Goal: Find contact information: Find contact information

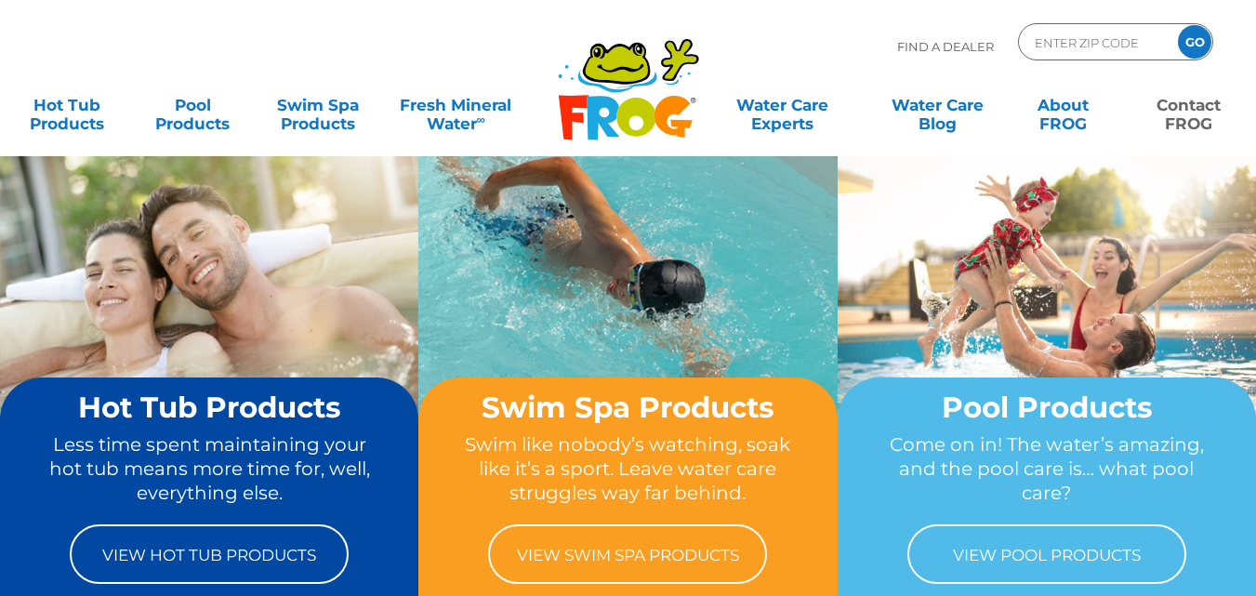
click at [1192, 112] on link "Contact FROG" at bounding box center [1189, 104] width 98 height 37
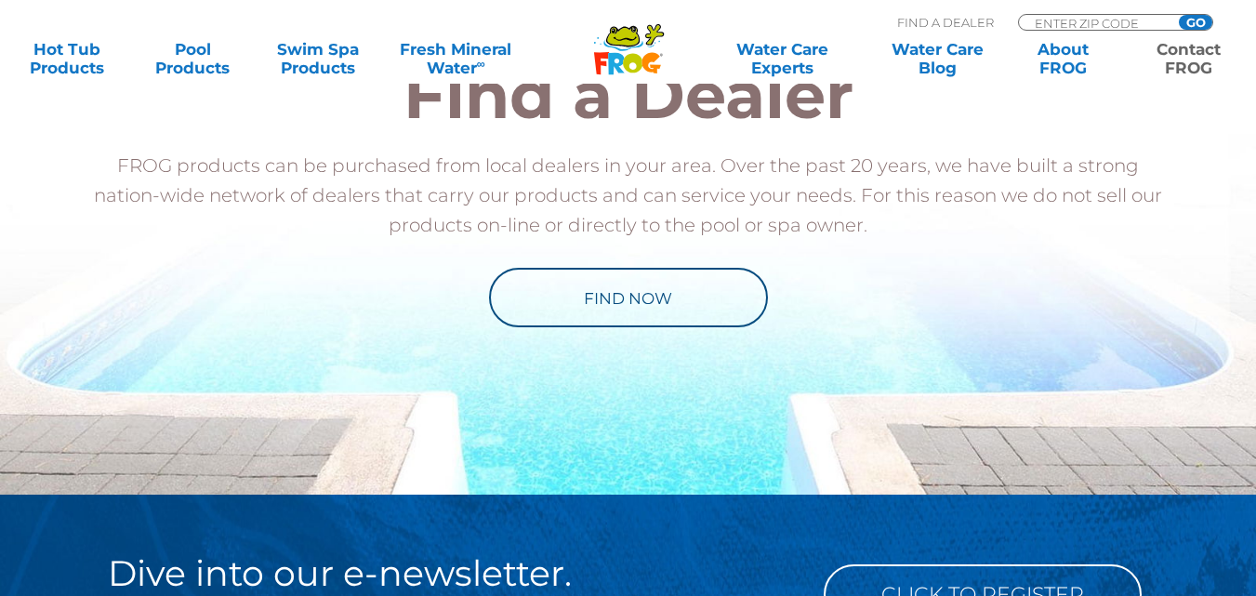
scroll to position [3006, 0]
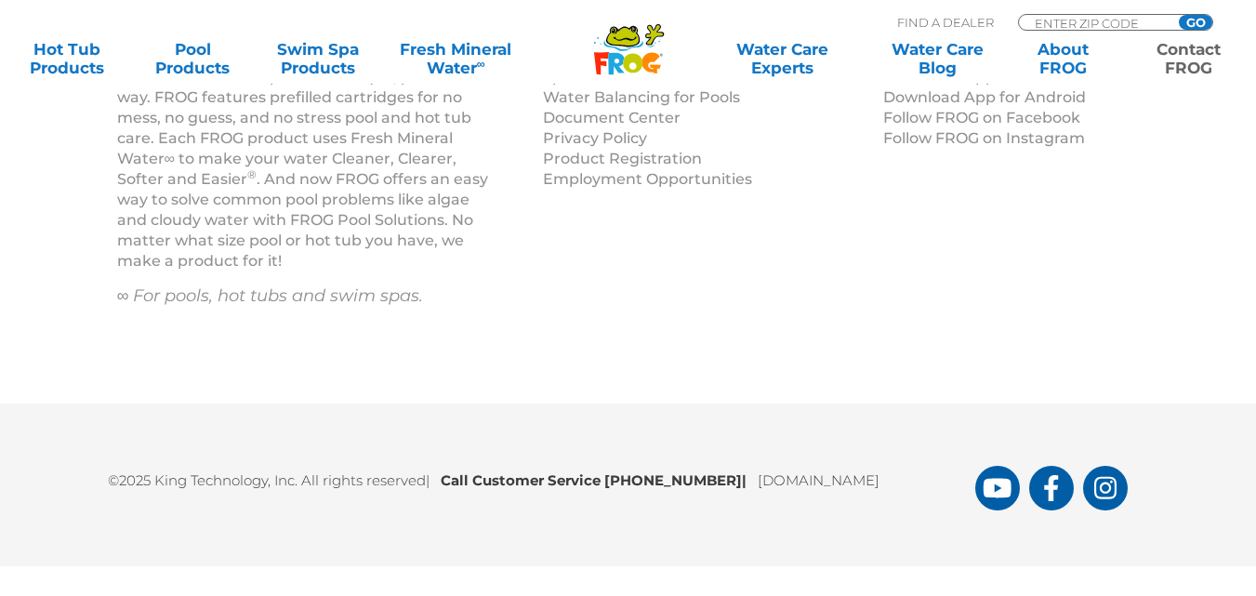
drag, startPoint x: 929, startPoint y: 479, endPoint x: 742, endPoint y: 496, distance: 188.6
click at [738, 495] on div "©2025 King Technology, Inc. All rights reserved | Call Customer Service 1-800-2…" at bounding box center [628, 484] width 1115 height 51
click at [893, 529] on div "©2025 King Technology, Inc. All rights reserved | Call Customer Service 1-800-2…" at bounding box center [628, 484] width 1256 height 163
drag, startPoint x: 721, startPoint y: 481, endPoint x: 612, endPoint y: 491, distance: 110.1
click at [612, 491] on p "©2025 King Technology, Inc. All rights reserved | Call Customer Service 1-800-2…" at bounding box center [541, 475] width 867 height 33
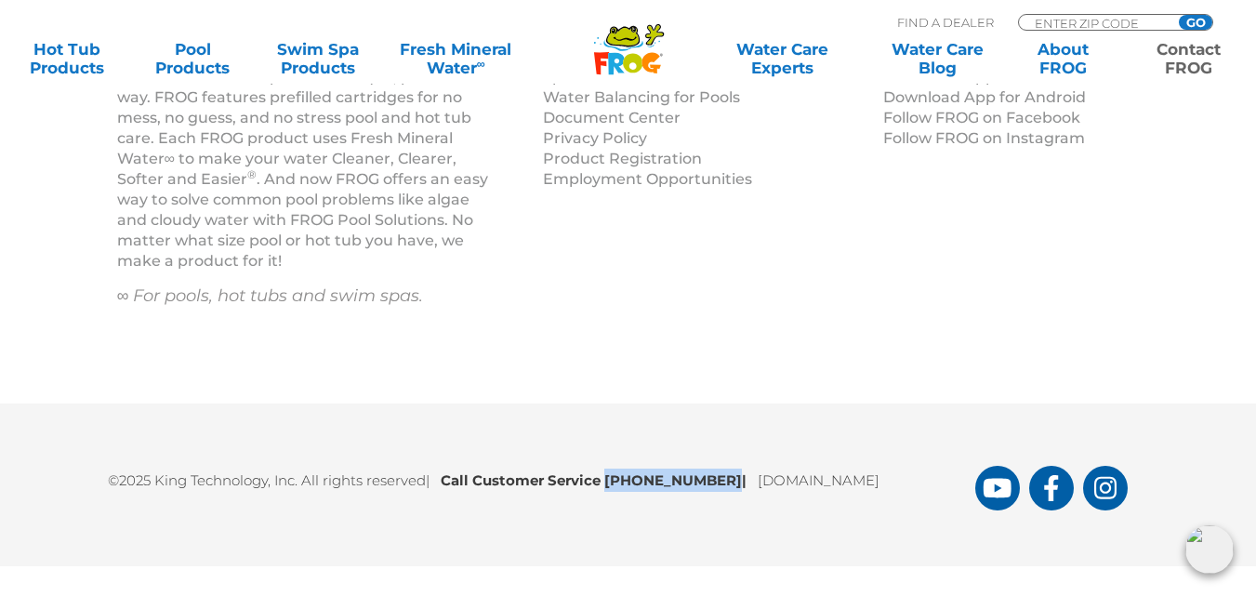
copy b "1-800-222-0169"
drag, startPoint x: 740, startPoint y: 481, endPoint x: 922, endPoint y: 481, distance: 182.2
click at [922, 481] on p "©2025 King Technology, Inc. All rights reserved | Call Customer Service 1-800-2…" at bounding box center [541, 475] width 867 height 33
copy p "[DOMAIN_NAME]"
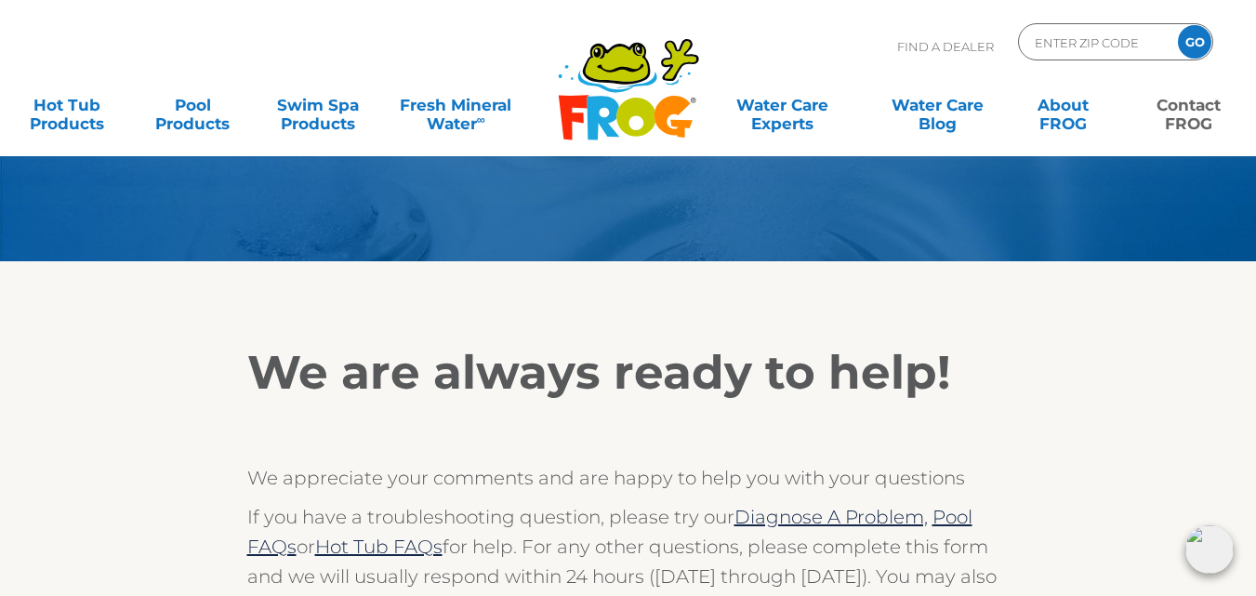
scroll to position [0, 0]
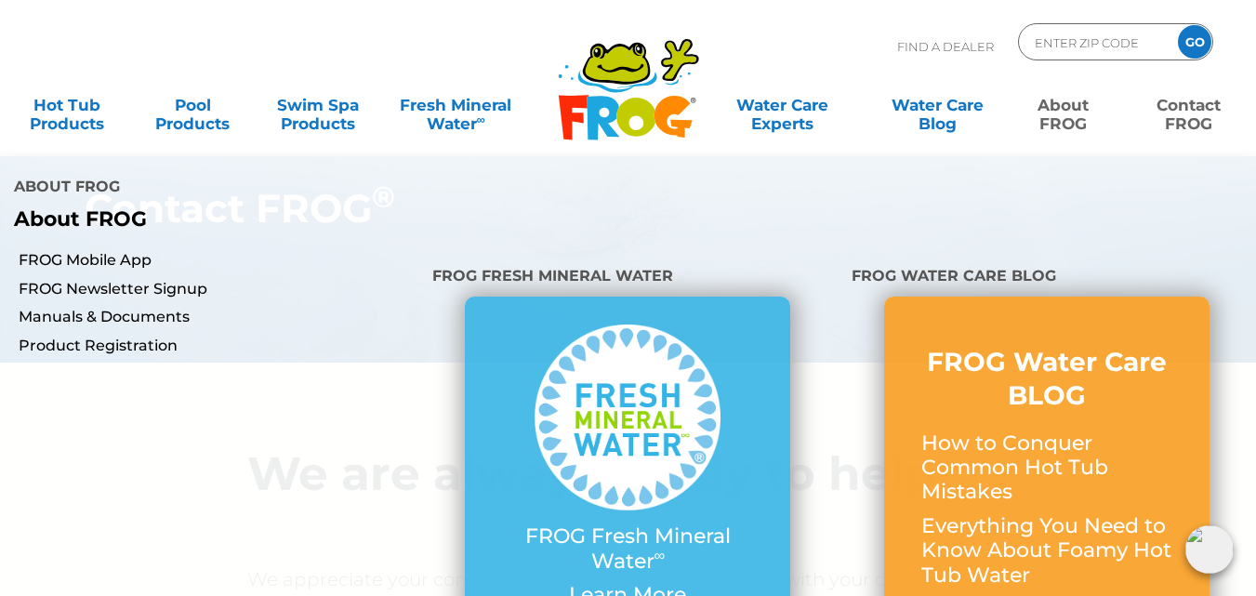
click at [1041, 103] on link "About FROG" at bounding box center [1063, 104] width 98 height 37
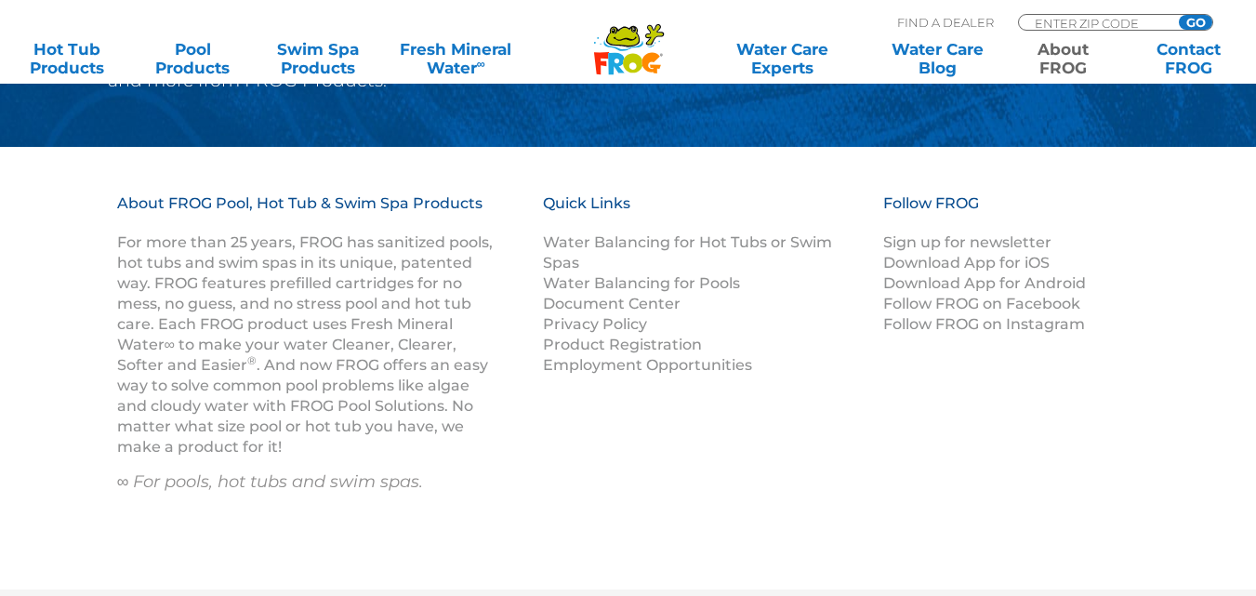
scroll to position [3509, 0]
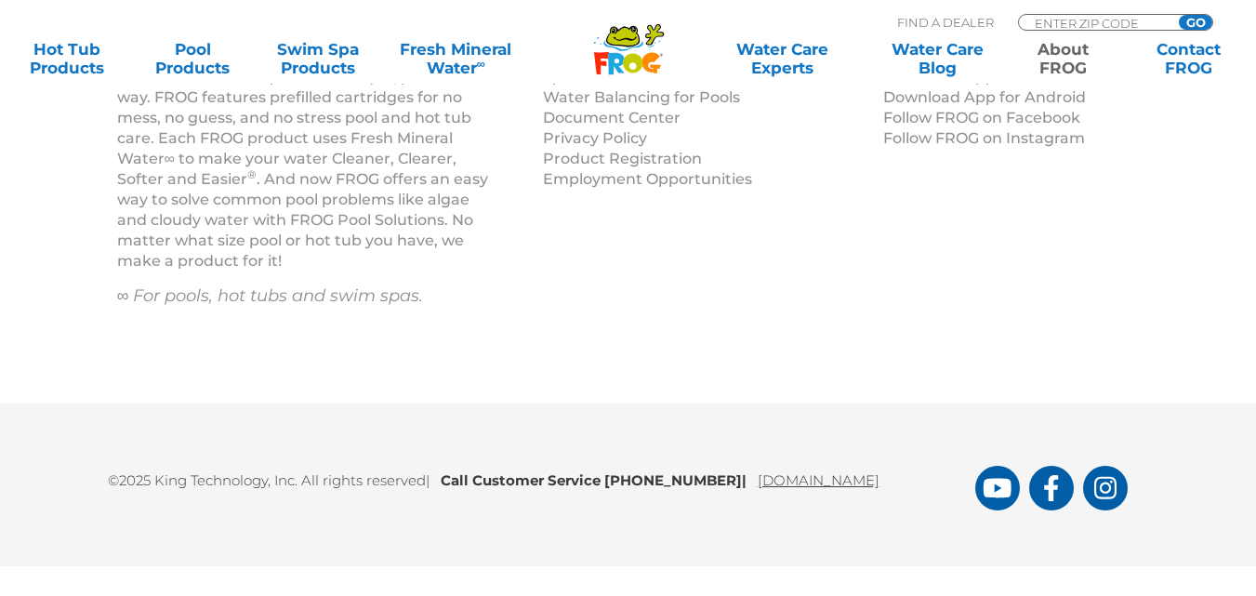
click at [873, 480] on link "[DOMAIN_NAME]" at bounding box center [819, 480] width 122 height 18
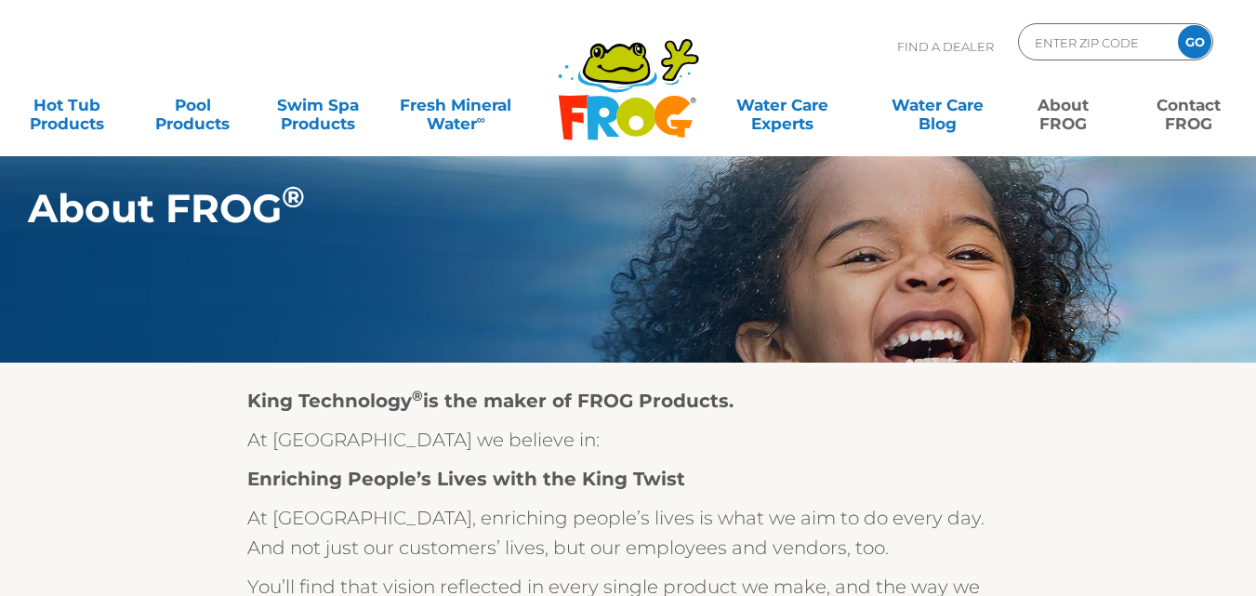
click at [1166, 99] on link "Contact FROG" at bounding box center [1189, 104] width 98 height 37
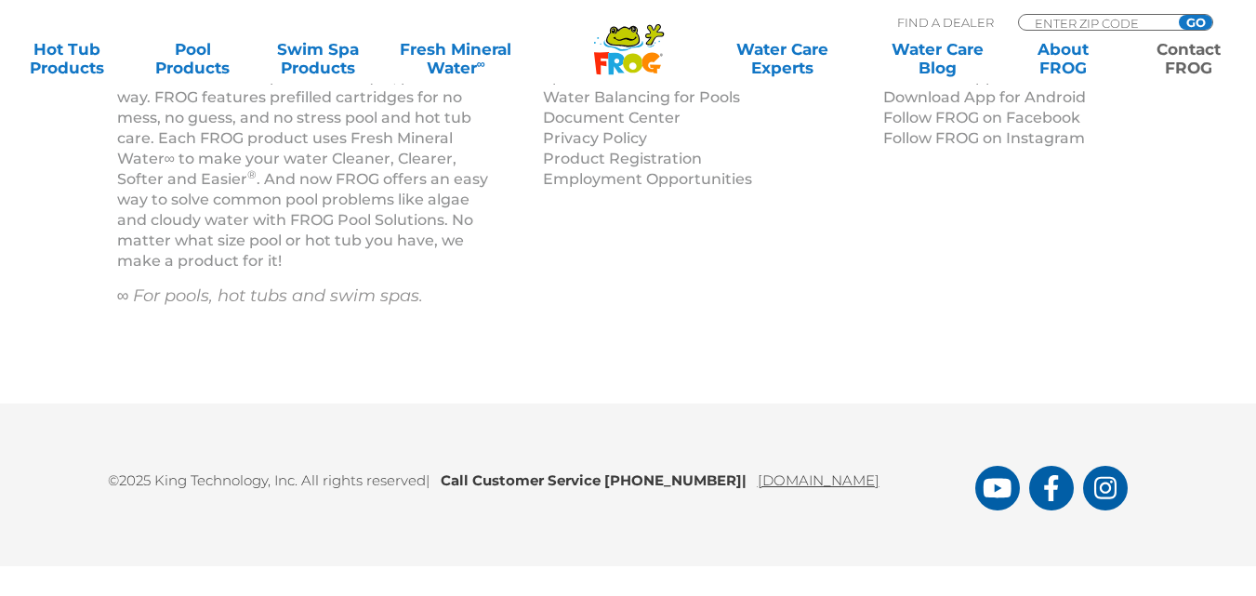
scroll to position [3006, 0]
drag, startPoint x: 930, startPoint y: 480, endPoint x: 744, endPoint y: 507, distance: 187.8
click at [744, 507] on div "©2025 King Technology, Inc. All rights reserved | Call Customer Service 1-800-2…" at bounding box center [628, 484] width 1115 height 51
copy link "[DOMAIN_NAME]"
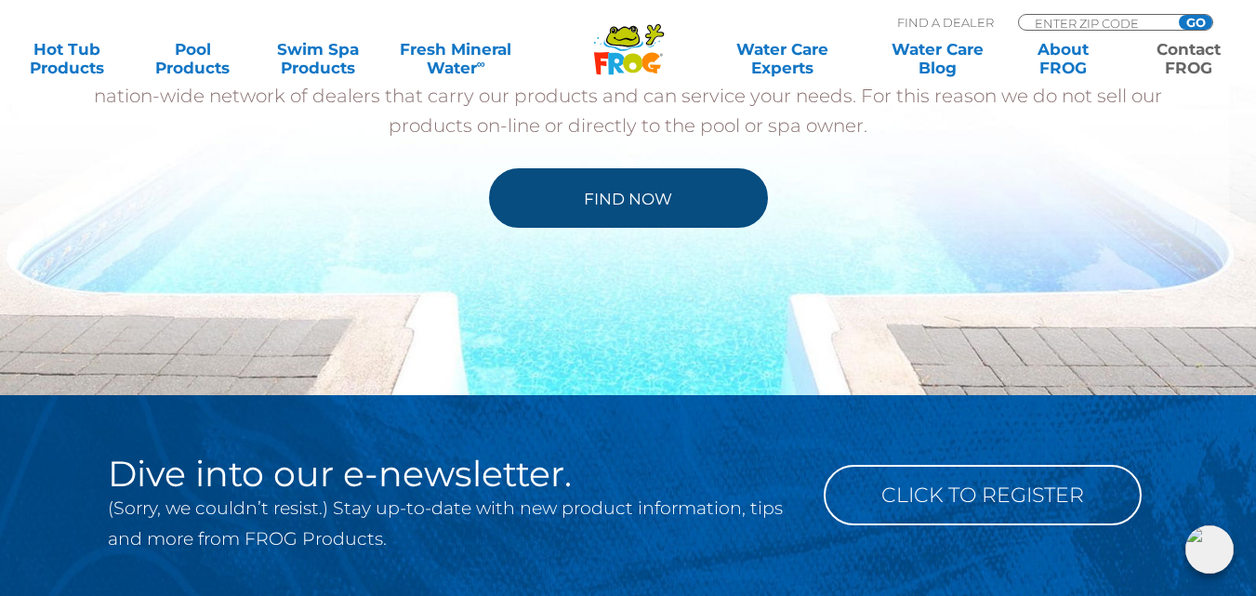
scroll to position [2355, 0]
